Goal: Task Accomplishment & Management: Complete application form

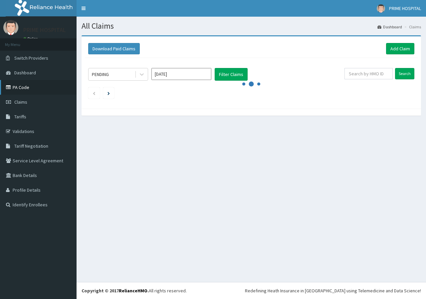
click at [23, 87] on link "PA Code" at bounding box center [38, 87] width 77 height 15
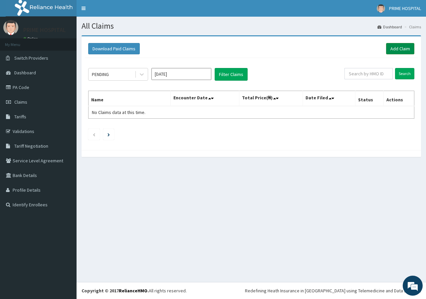
click at [404, 50] on link "Add Claim" at bounding box center [401, 48] width 28 height 11
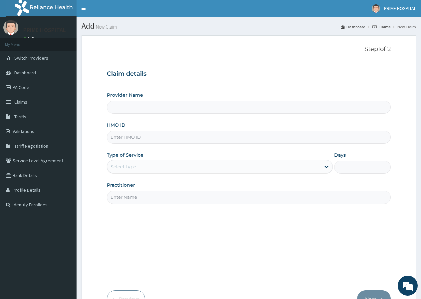
type input "Prime Hospital Awka"
click at [160, 139] on input "HMO ID" at bounding box center [249, 137] width 284 height 13
paste input "SIA/10044/A"
type input "SIA/10044/A"
click at [159, 167] on div "Select type" at bounding box center [214, 166] width 214 height 11
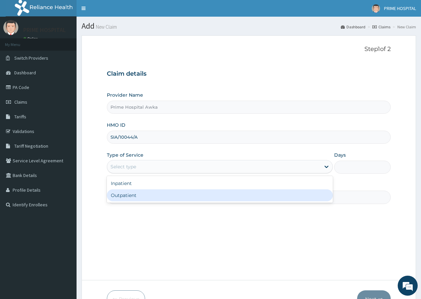
click at [145, 196] on div "Outpatient" at bounding box center [220, 195] width 226 height 12
type input "1"
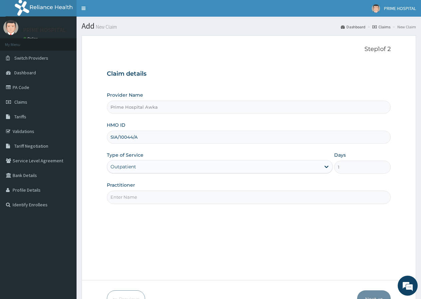
click at [146, 194] on input "Practitioner" at bounding box center [249, 197] width 284 height 13
drag, startPoint x: 188, startPoint y: 199, endPoint x: 102, endPoint y: 199, distance: 86.6
click at [102, 199] on form "Step 1 of 2 Claim details Provider Name Prime Hospital Awka HMO ID SIA/10044/A …" at bounding box center [249, 176] width 335 height 283
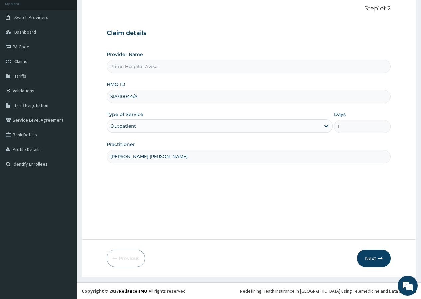
scroll to position [41, 0]
type input "Prof. Asomugha Azuoma Lasbrey"
click at [374, 257] on button "Next" at bounding box center [375, 257] width 34 height 17
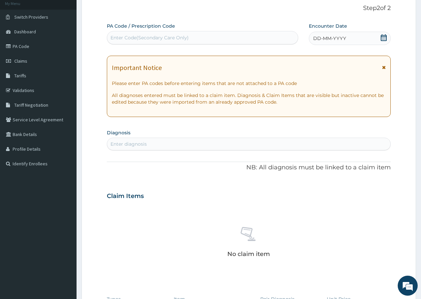
click at [182, 38] on div "Enter Code(Secondary Care Only)" at bounding box center [150, 37] width 78 height 7
paste input "PA/C8CF6B"
type input "PA/C8CF6B"
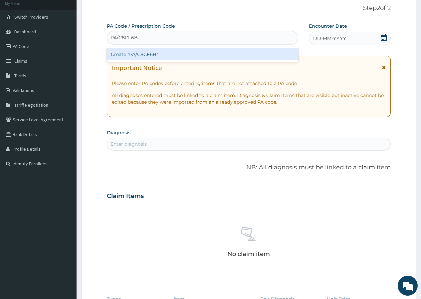
click at [182, 57] on div "Create "PA/C8CF6B"" at bounding box center [202, 54] width 191 height 12
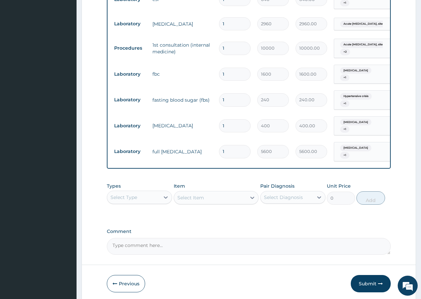
scroll to position [471, 0]
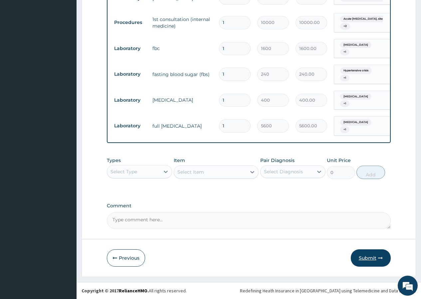
click at [367, 258] on button "Submit" at bounding box center [371, 257] width 40 height 17
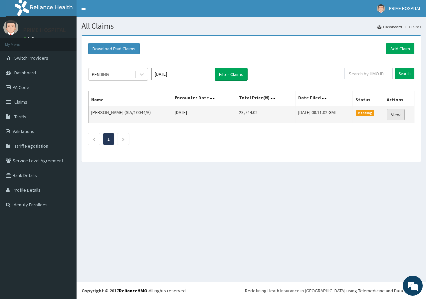
click at [400, 116] on link "View" at bounding box center [396, 114] width 18 height 11
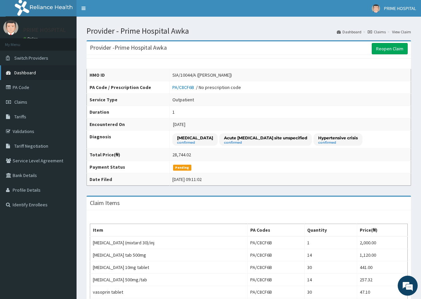
click at [22, 75] on span "Dashboard" at bounding box center [25, 73] width 22 height 6
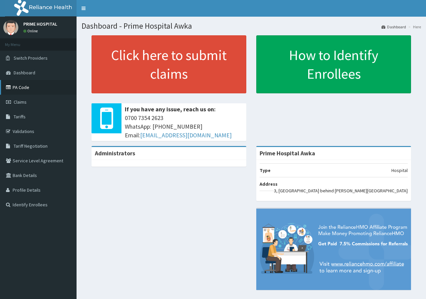
click at [29, 88] on link "PA Code" at bounding box center [38, 87] width 77 height 15
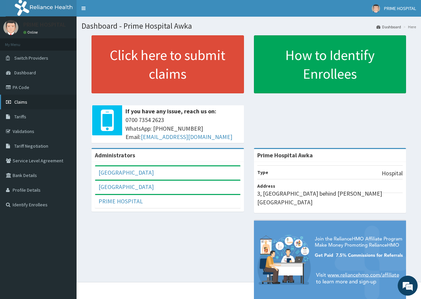
click at [23, 103] on span "Claims" at bounding box center [20, 102] width 13 height 6
click at [26, 87] on link "PA Code" at bounding box center [38, 87] width 77 height 15
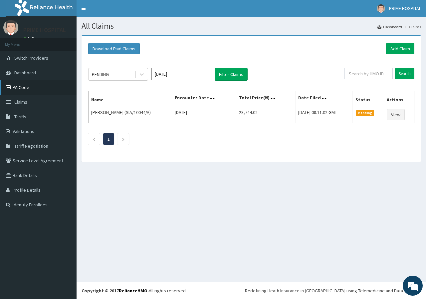
click at [24, 89] on link "PA Code" at bounding box center [38, 87] width 77 height 15
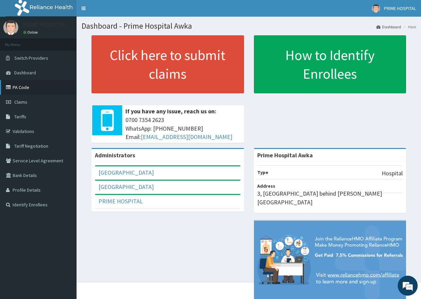
click at [25, 88] on link "PA Code" at bounding box center [38, 87] width 77 height 15
click at [24, 103] on span "Claims" at bounding box center [20, 102] width 13 height 6
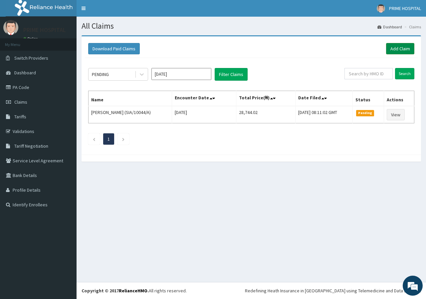
click at [404, 46] on link "Add Claim" at bounding box center [401, 48] width 28 height 11
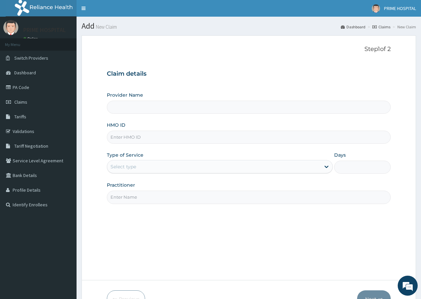
type input "Prime Hospital Awka"
click at [139, 138] on input "HMO ID" at bounding box center [249, 137] width 284 height 13
paste input "BNA/10010/A"
type input "BNA/10010/A"
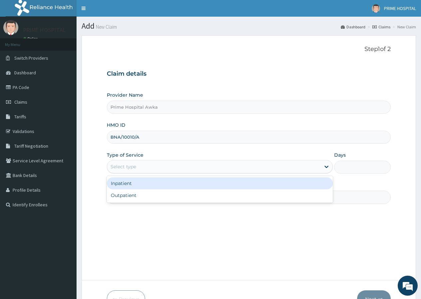
click at [139, 170] on div "Select type" at bounding box center [214, 166] width 214 height 11
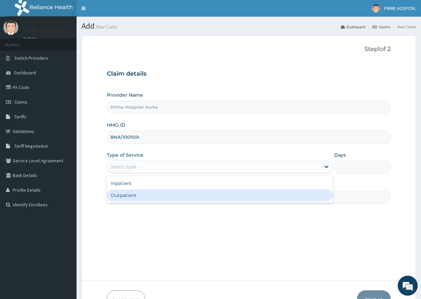
click at [145, 197] on div "Outpatient" at bounding box center [220, 195] width 226 height 12
type input "1"
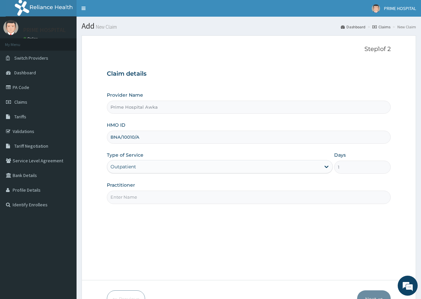
click at [171, 202] on input "Practitioner" at bounding box center [249, 197] width 284 height 13
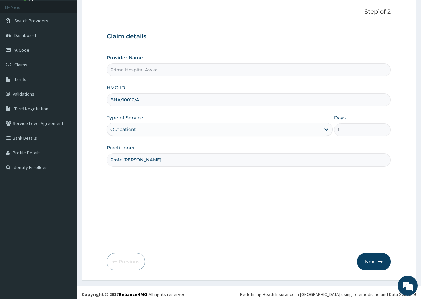
scroll to position [41, 0]
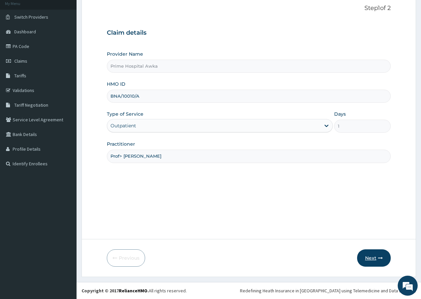
type input "Prof> Asomugha Azuoma Lasbrey"
click at [375, 259] on button "Next" at bounding box center [375, 257] width 34 height 17
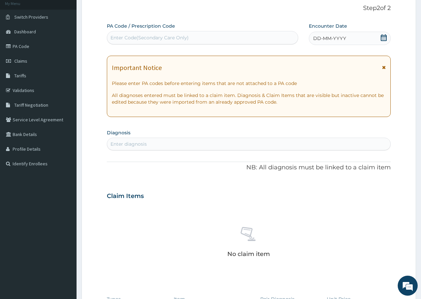
click at [204, 33] on div "Enter Code(Secondary Care Only)" at bounding box center [202, 37] width 191 height 11
paste input "PA/BDD52F"
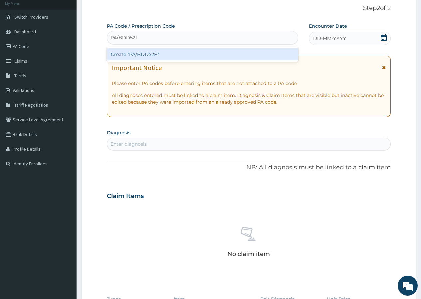
type input "PA/BDD52F"
click at [192, 55] on div "Create "PA/BDD52F"" at bounding box center [202, 54] width 191 height 12
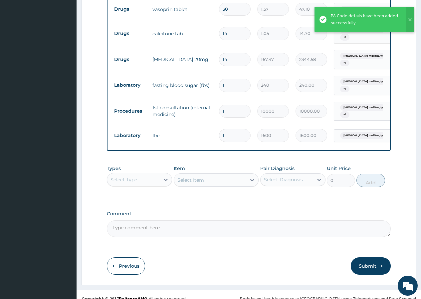
scroll to position [382, 0]
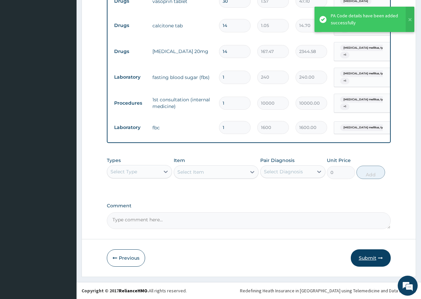
click at [366, 261] on button "Submit" at bounding box center [371, 257] width 40 height 17
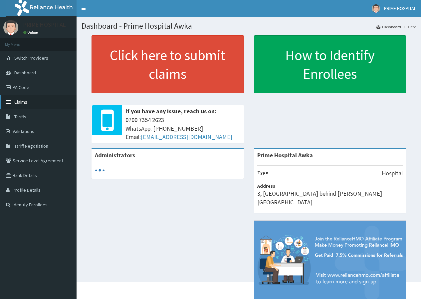
click at [27, 103] on link "Claims" at bounding box center [38, 102] width 77 height 15
